Goal: Task Accomplishment & Management: Use online tool/utility

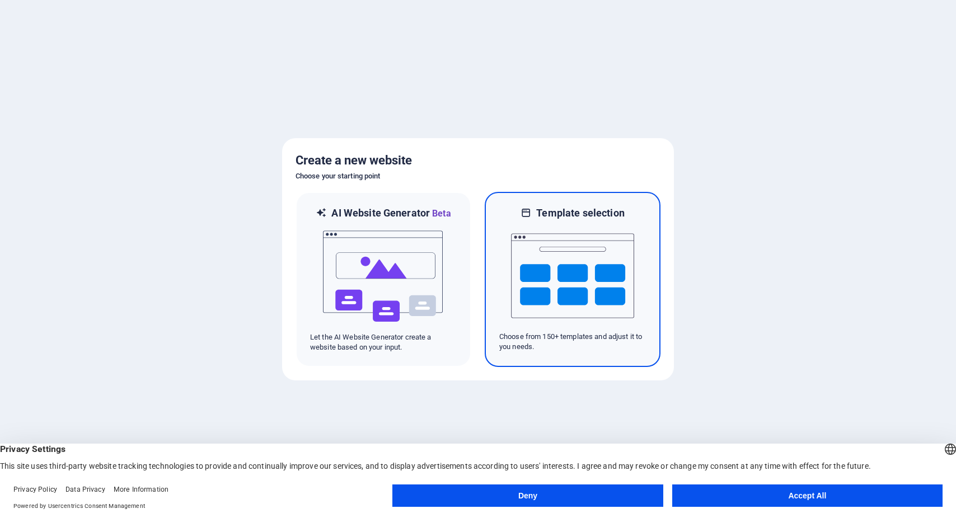
click at [558, 284] on img at bounding box center [572, 276] width 123 height 112
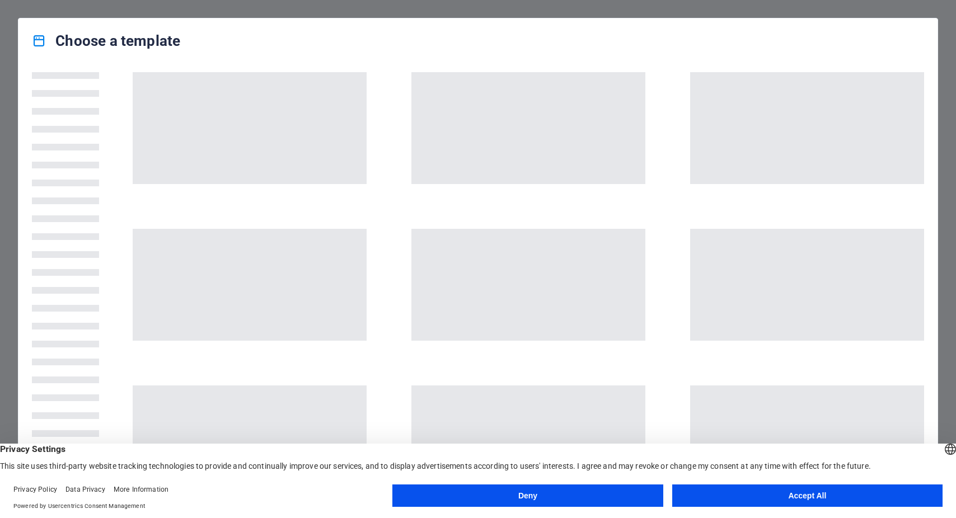
click at [745, 492] on button "Accept All" at bounding box center [807, 496] width 270 height 22
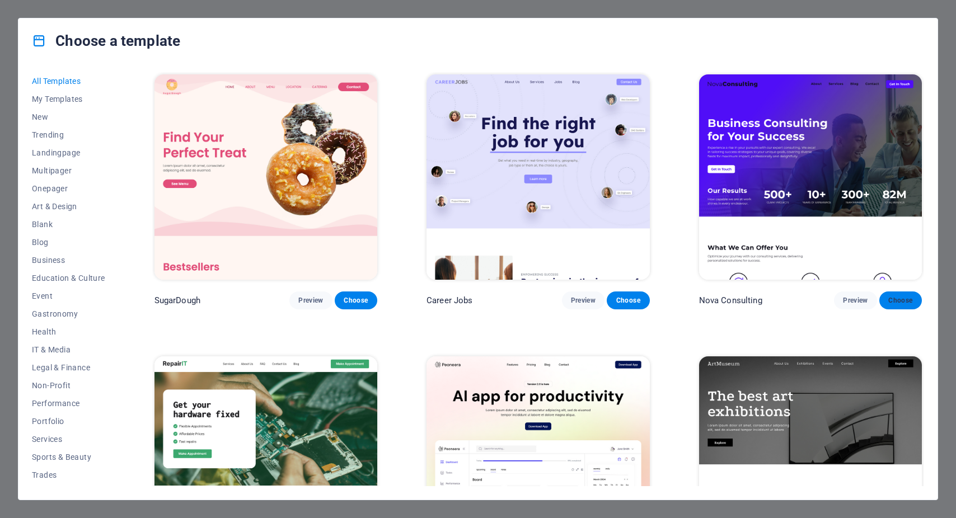
click at [899, 298] on span "Choose" at bounding box center [900, 300] width 25 height 9
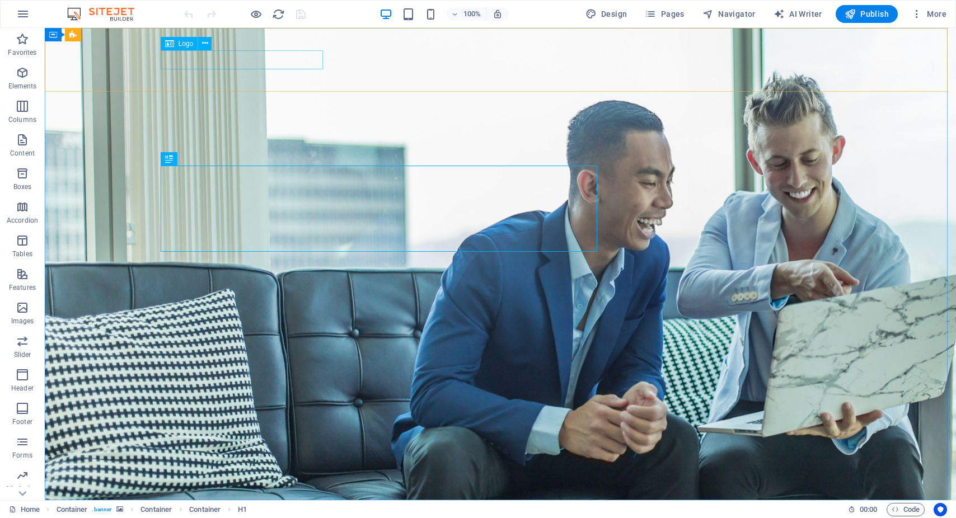
click at [181, 45] on span "Logo" at bounding box center [185, 43] width 15 height 7
click at [206, 44] on icon at bounding box center [205, 43] width 6 height 12
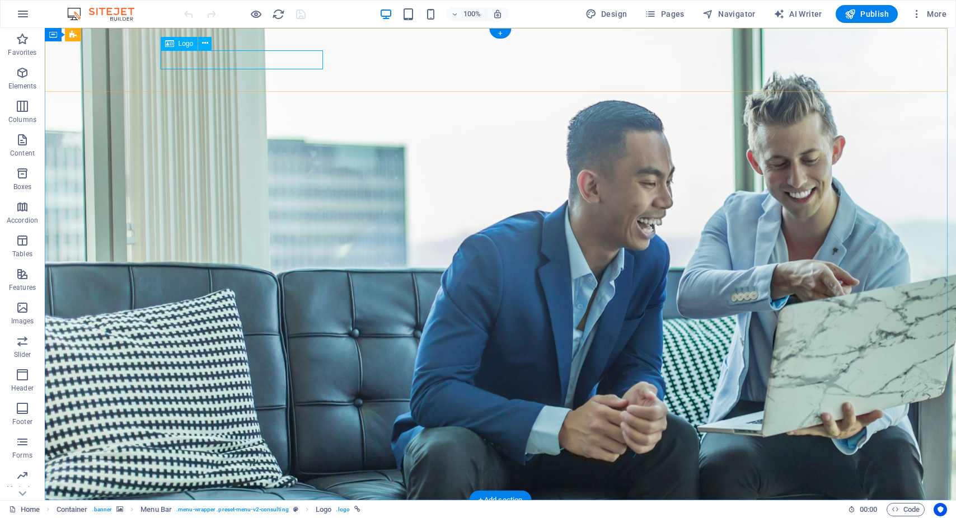
click at [180, 518] on div at bounding box center [499, 528] width 671 height 20
click at [168, 45] on icon at bounding box center [169, 43] width 9 height 13
click at [868, 14] on span "Publish" at bounding box center [866, 13] width 44 height 11
